Goal: Check status: Check status

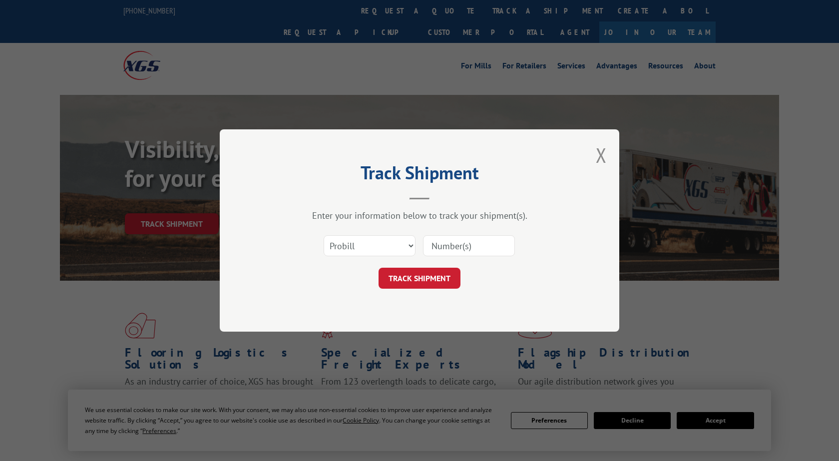
click at [324, 235] on select "Select category... Probill BOL PO" at bounding box center [370, 245] width 92 height 21
click option "Probill" at bounding box center [0, 0] width 0 height 0
drag, startPoint x: 360, startPoint y: 250, endPoint x: 412, endPoint y: 286, distance: 62.8
click at [412, 286] on form "Select category... Probill BOL PO TRACK SHIPMENT" at bounding box center [420, 258] width 300 height 59
click at [446, 255] on input at bounding box center [469, 245] width 92 height 21
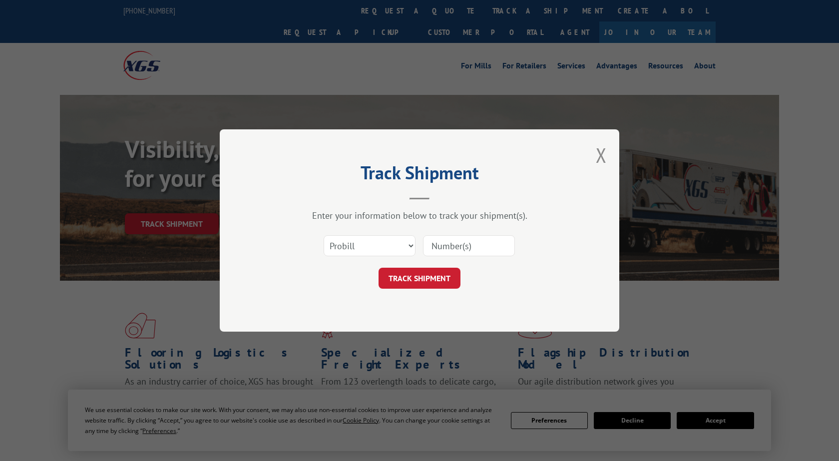
click at [446, 255] on input at bounding box center [469, 245] width 92 height 21
paste input "2811860"
type input "2811860"
click at [425, 274] on button "TRACK SHIPMENT" at bounding box center [420, 278] width 82 height 21
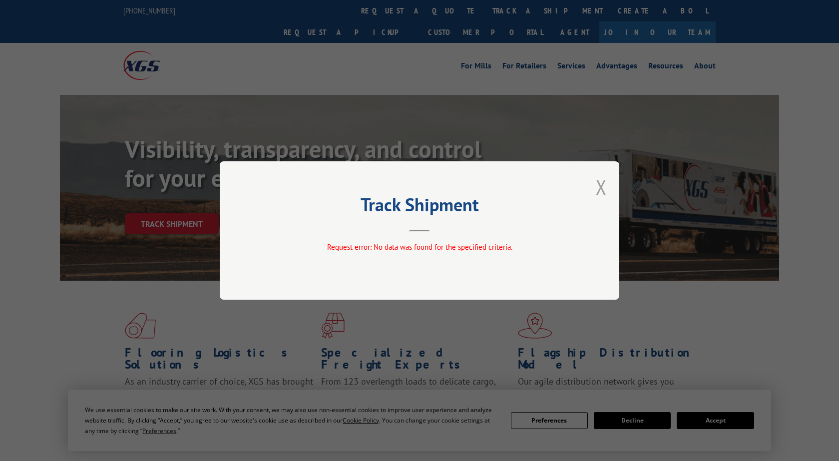
click at [599, 188] on button "Close modal" at bounding box center [601, 187] width 11 height 26
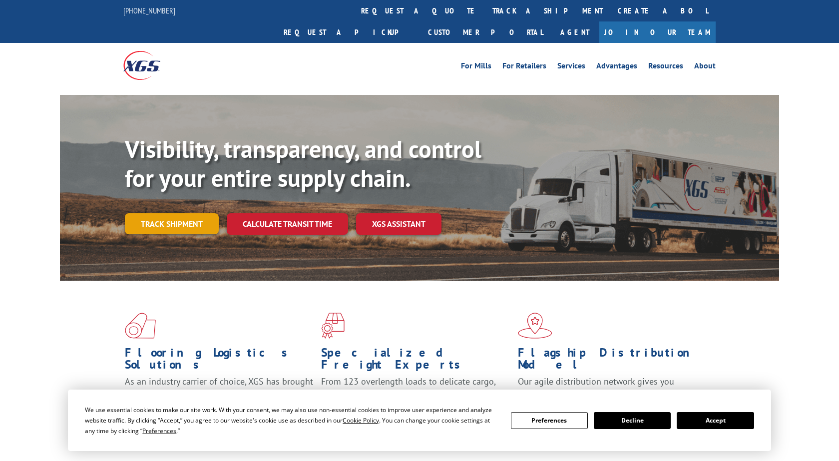
click at [192, 213] on link "Track shipment" at bounding box center [172, 223] width 94 height 21
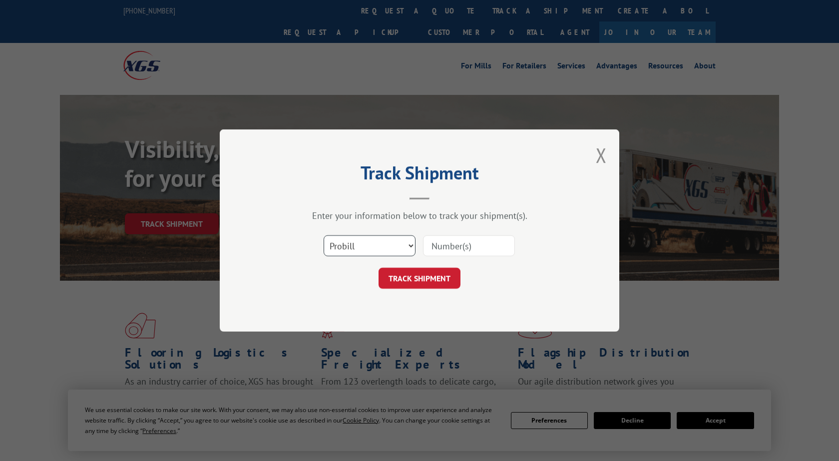
click at [324, 235] on select "Select category... Probill BOL PO" at bounding box center [370, 245] width 92 height 21
select select "bol"
click option "BOL" at bounding box center [0, 0] width 0 height 0
click at [454, 240] on input at bounding box center [469, 245] width 92 height 21
paste input "2811860"
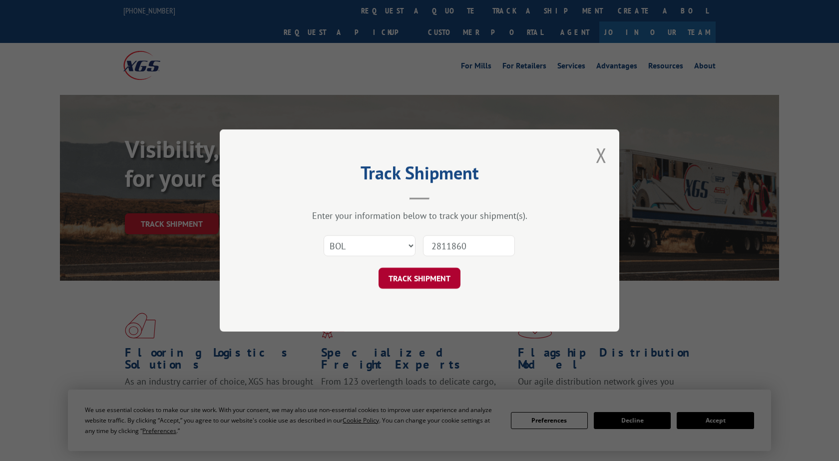
type input "2811860"
click at [429, 275] on button "TRACK SHIPMENT" at bounding box center [420, 278] width 82 height 21
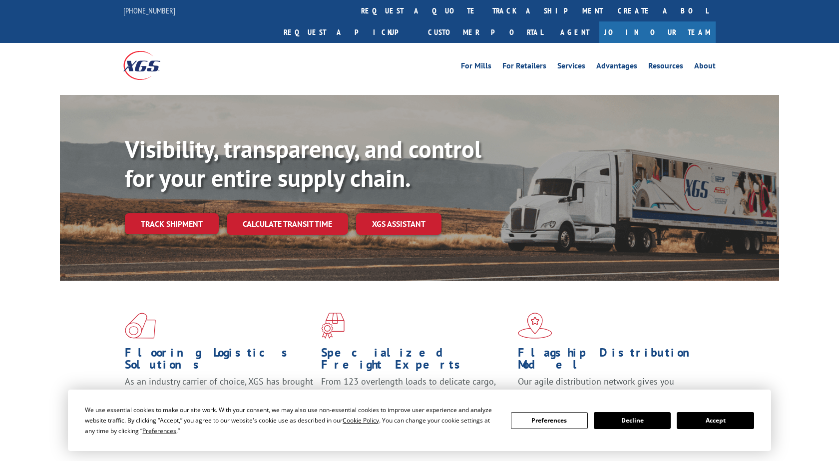
click at [656, 423] on button "Decline" at bounding box center [632, 420] width 77 height 17
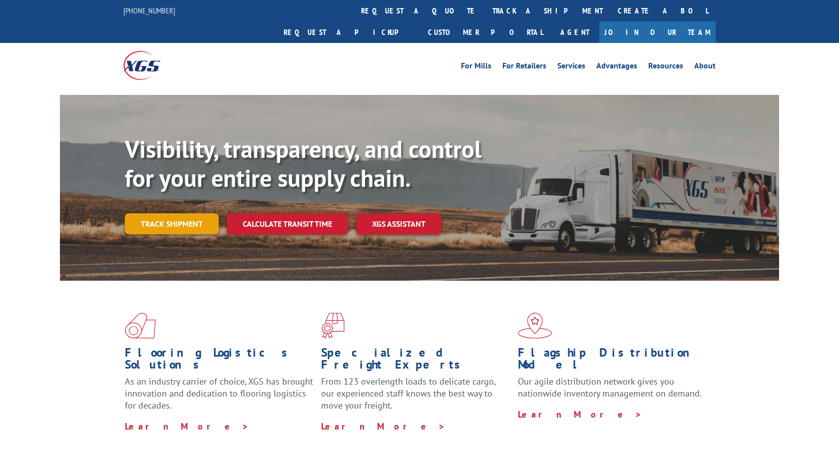
click at [161, 213] on link "Track shipment" at bounding box center [172, 223] width 94 height 21
